Goal: Find specific page/section: Find specific page/section

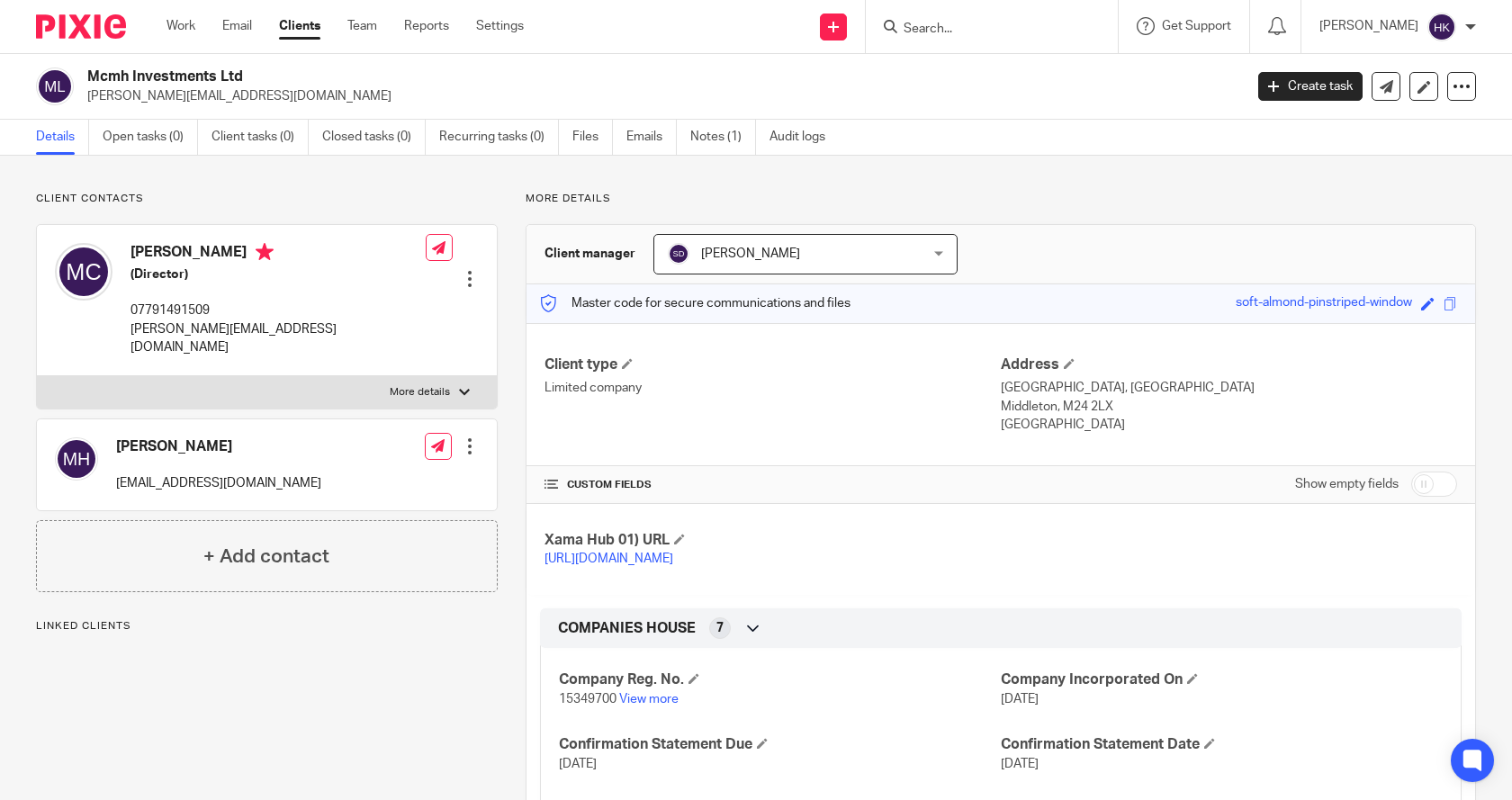
click at [1014, 32] on input "Search" at bounding box center [983, 29] width 162 height 16
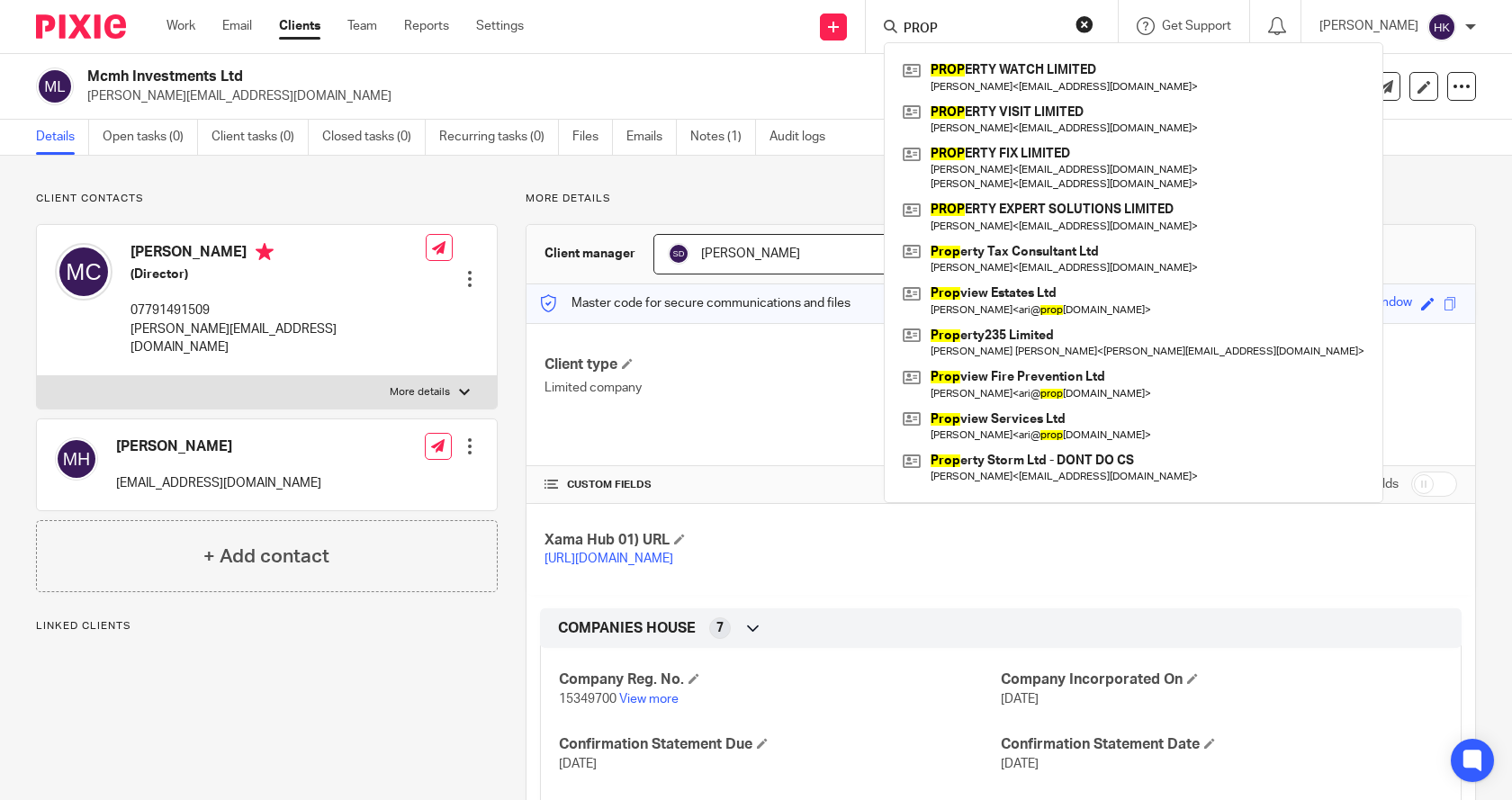
type input "PROP"
click button "submit" at bounding box center [0, 0] width 0 height 0
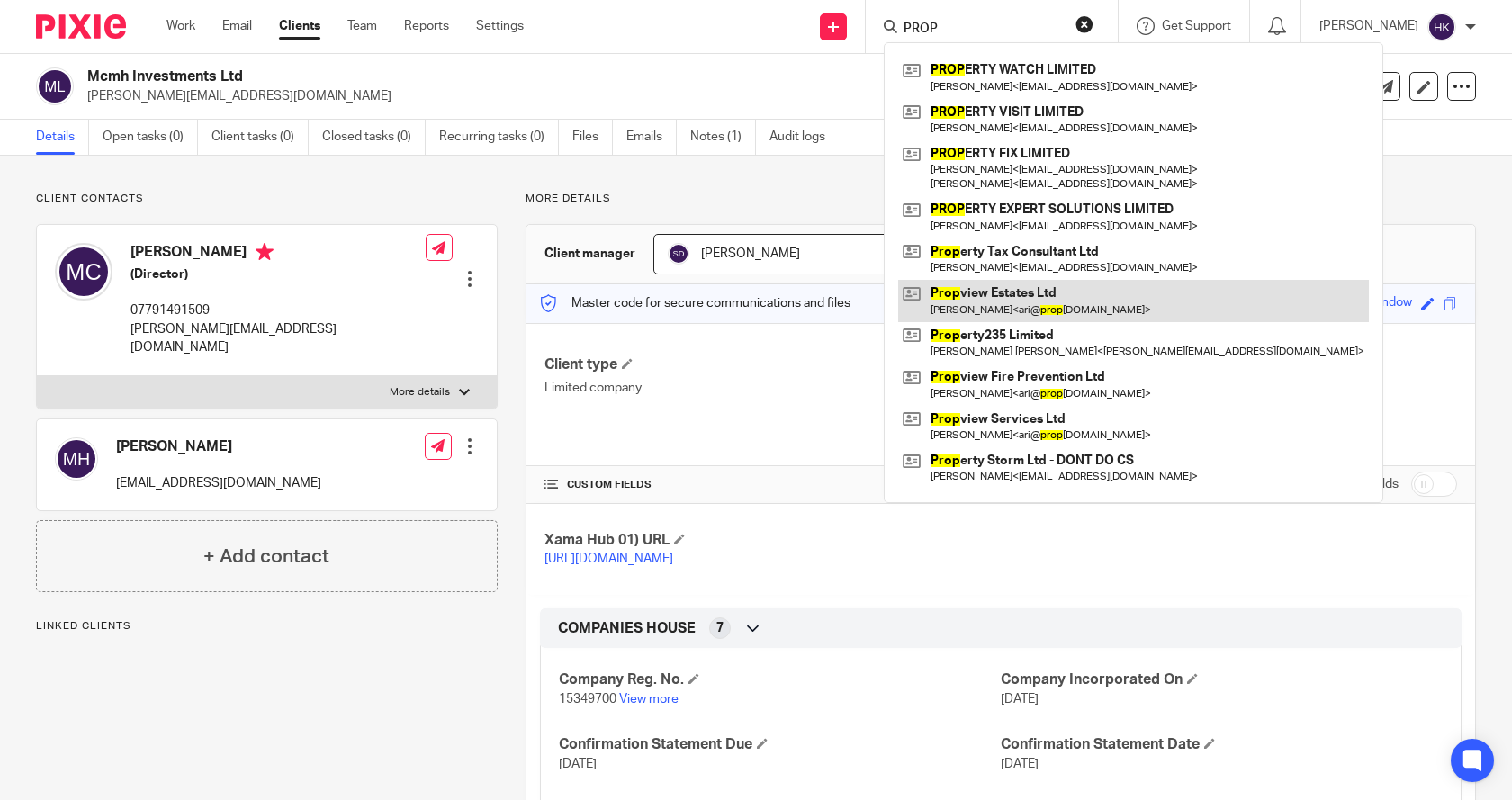
click at [1013, 289] on link at bounding box center [1133, 301] width 471 height 42
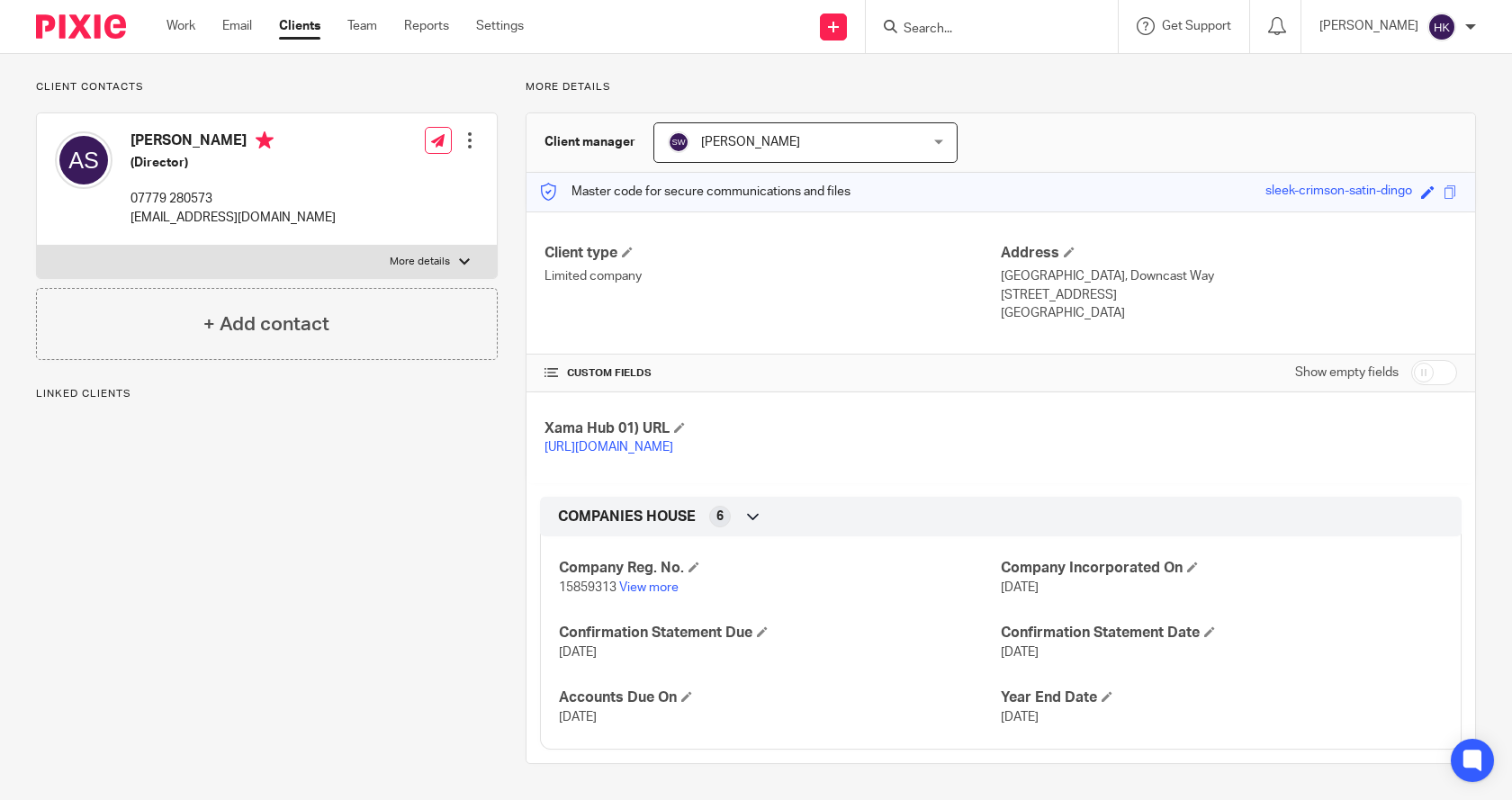
scroll to position [130, 0]
